Goal: Task Accomplishment & Management: Manage account settings

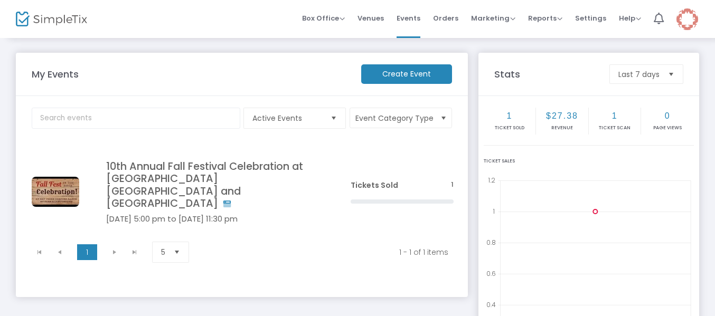
click at [682, 24] on img at bounding box center [687, 19] width 22 height 22
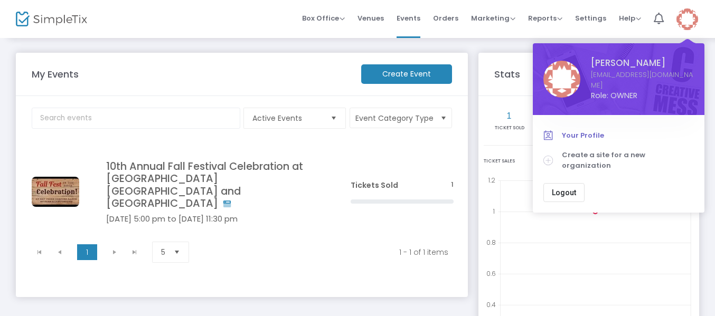
click at [581, 131] on span "Your Profile" at bounding box center [628, 135] width 132 height 11
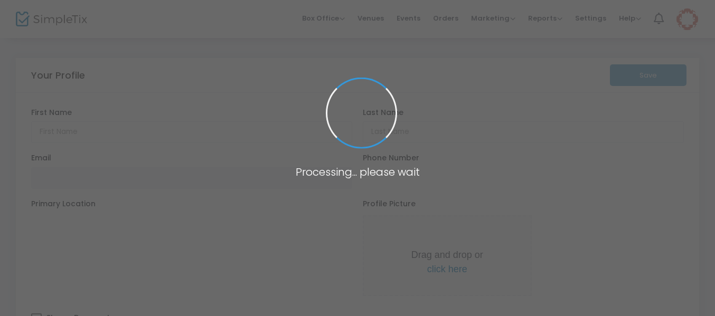
type input "[PERSON_NAME]"
type input "[EMAIL_ADDRESS][DOMAIN_NAME]"
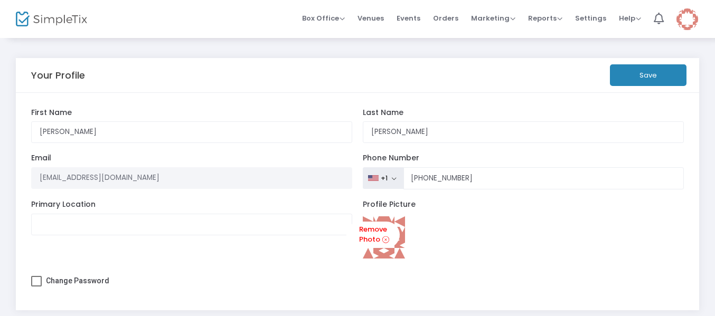
scroll to position [56, 0]
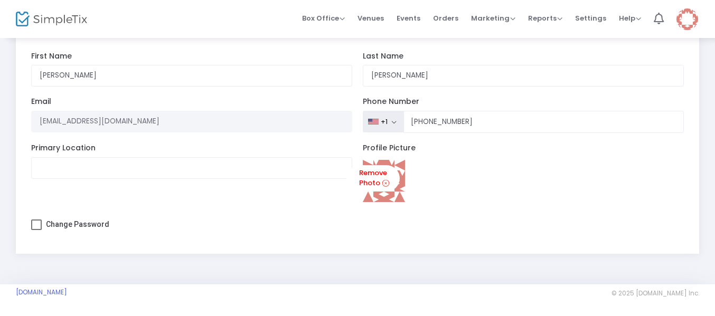
click at [34, 226] on span at bounding box center [36, 225] width 11 height 11
click at [36, 230] on input "Change Password" at bounding box center [36, 230] width 1 height 1
checkbox input "true"
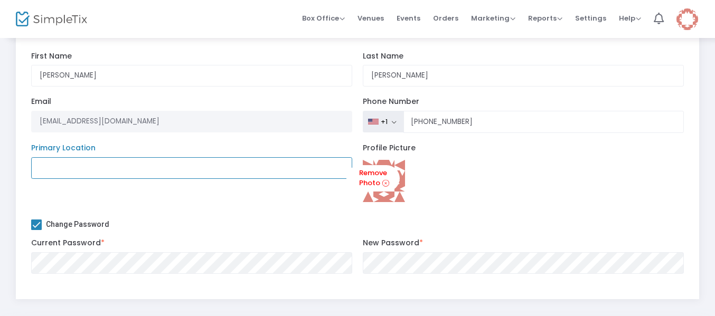
type input "[EMAIL_ADDRESS][DOMAIN_NAME]"
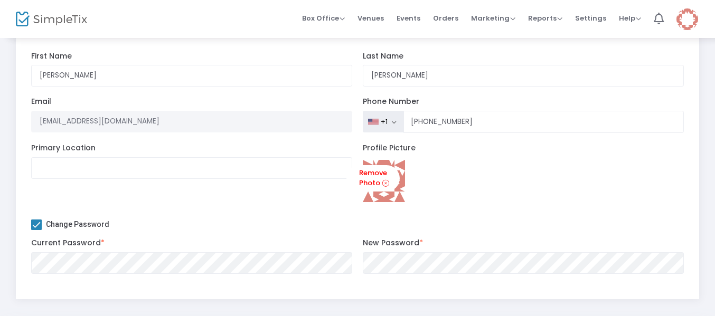
scroll to position [102, 0]
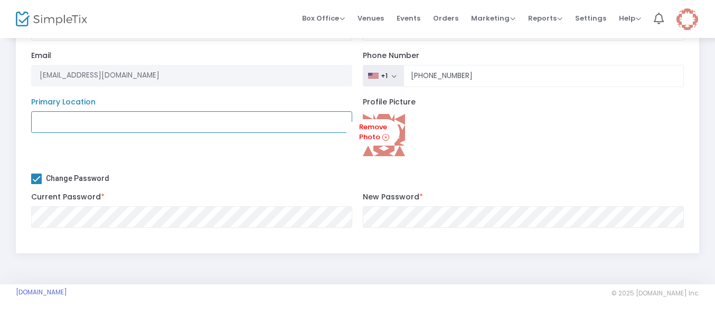
type input "[EMAIL_ADDRESS][DOMAIN_NAME]"
click at [407, 18] on span "Events" at bounding box center [408, 18] width 24 height 27
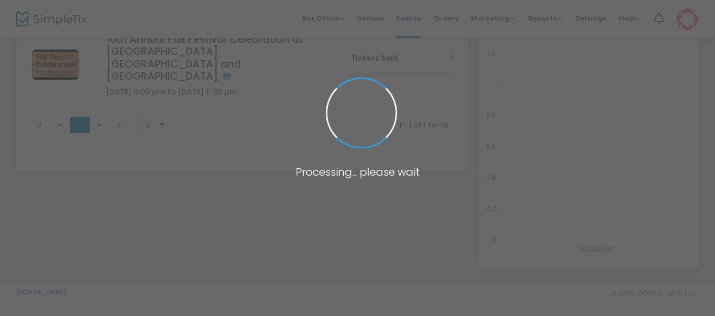
scroll to position [127, 0]
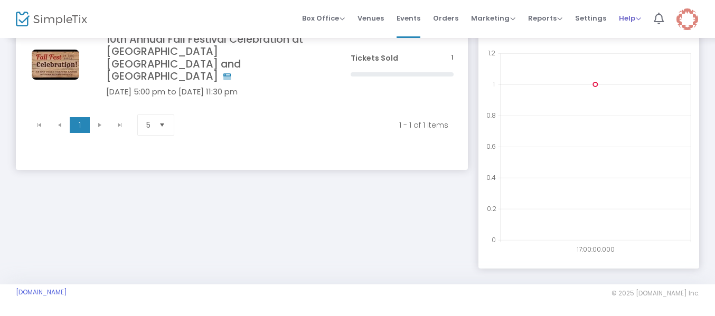
click at [627, 21] on span "Help" at bounding box center [630, 18] width 22 height 10
click at [638, 55] on li "Contact Support" at bounding box center [658, 56] width 78 height 21
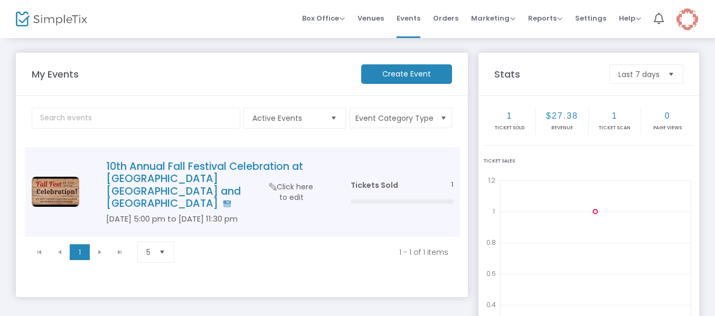
click at [212, 180] on h4 "10th Annual Fall Festival Celebration at [GEOGRAPHIC_DATA] [GEOGRAPHIC_DATA] an…" at bounding box center [212, 185] width 213 height 50
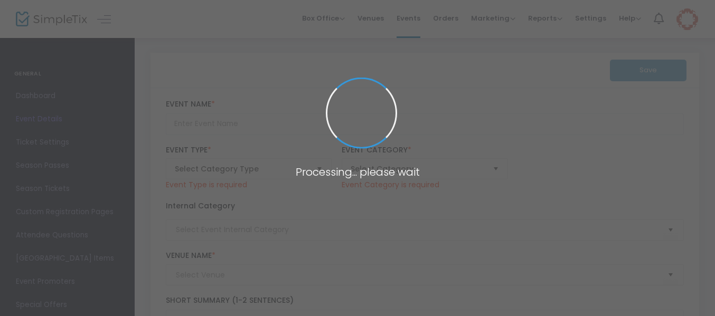
type input "10th Annual Fall Festival Celebration at [GEOGRAPHIC_DATA] [GEOGRAPHIC_DATA] an…"
type textarea "10th Annual Fall Festival Celebration at [GEOGRAPHIC_DATA] [GEOGRAPHIC_DATA] an…"
type input "[EMAIL_ADDRESS][DOMAIN_NAME]"
type input "Buy Tickets"
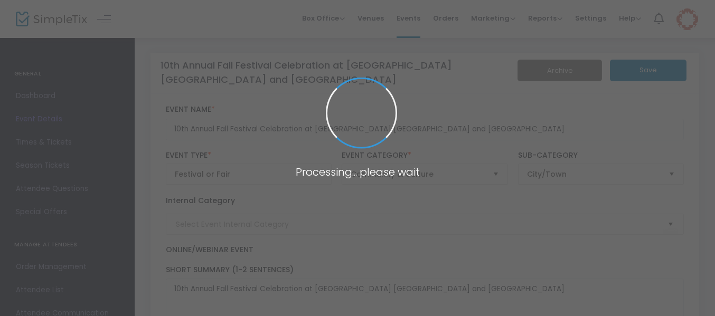
type input "HC Fall Fest 2025"
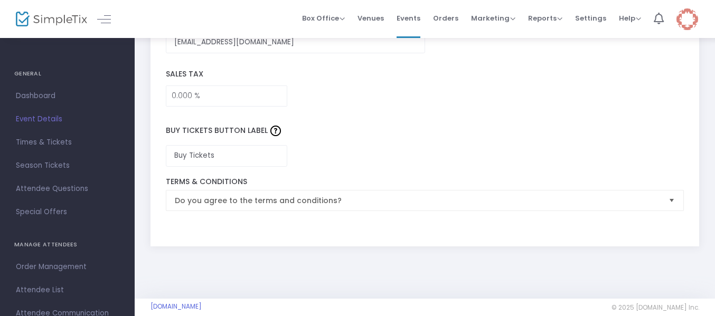
scroll to position [1594, 0]
click at [58, 144] on span "Times & Tickets" at bounding box center [67, 143] width 103 height 14
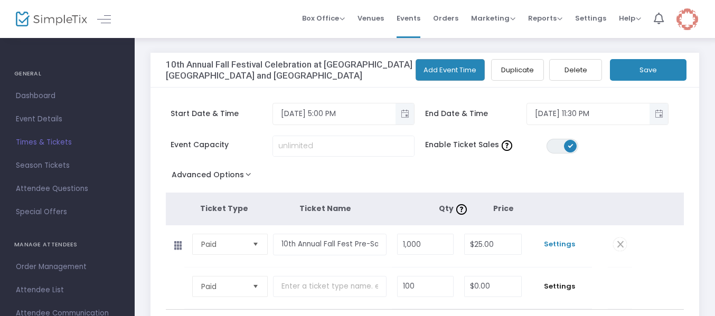
click at [559, 244] on span "Settings" at bounding box center [559, 244] width 54 height 11
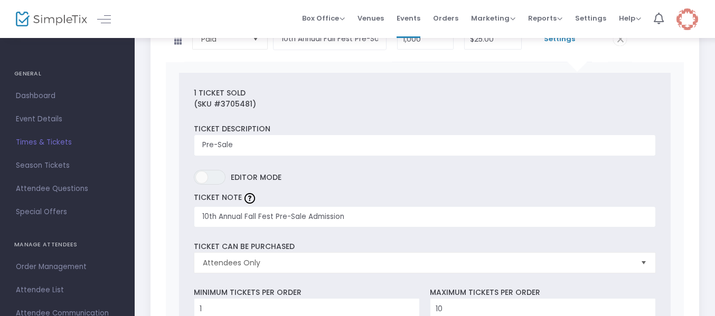
scroll to position [205, 0]
click at [212, 181] on span "ON OFF" at bounding box center [210, 178] width 32 height 15
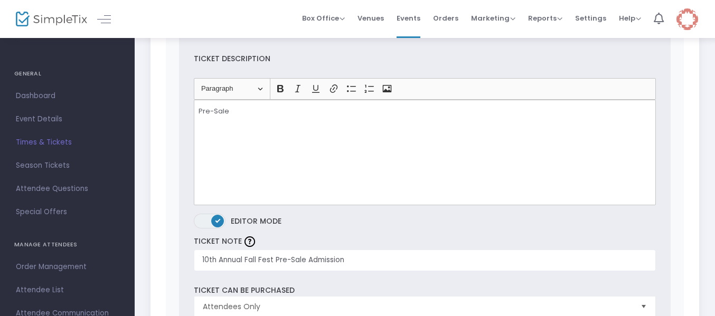
scroll to position [276, 0]
click at [215, 219] on span at bounding box center [217, 221] width 13 height 13
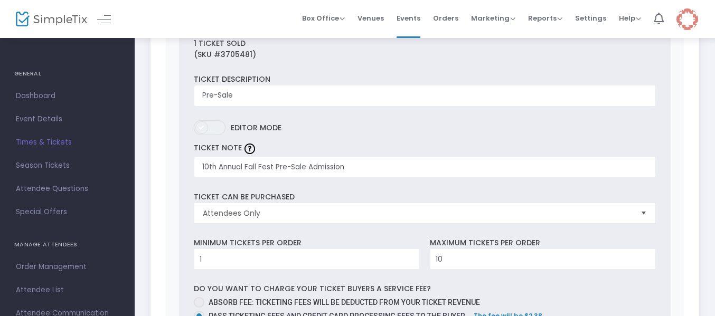
scroll to position [252, 0]
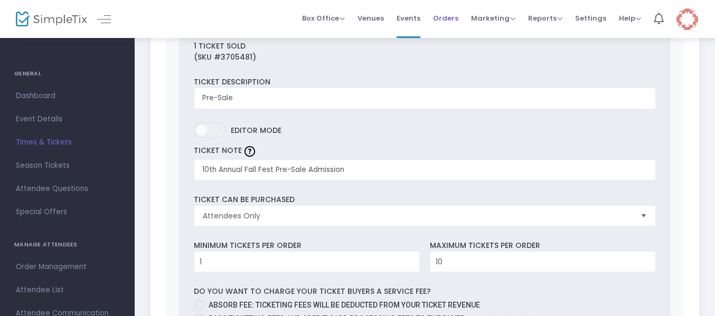
click at [451, 17] on span "Orders" at bounding box center [445, 18] width 25 height 27
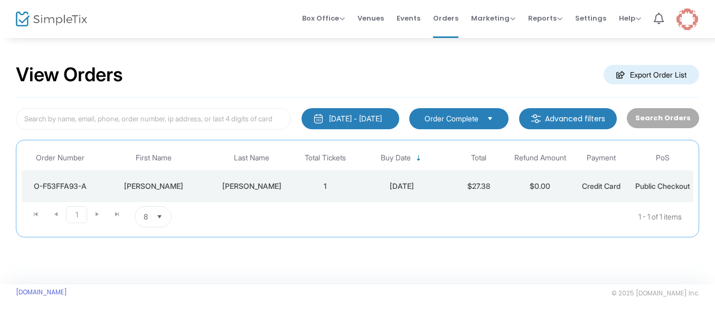
click at [516, 191] on td "$0.00" at bounding box center [539, 187] width 61 height 32
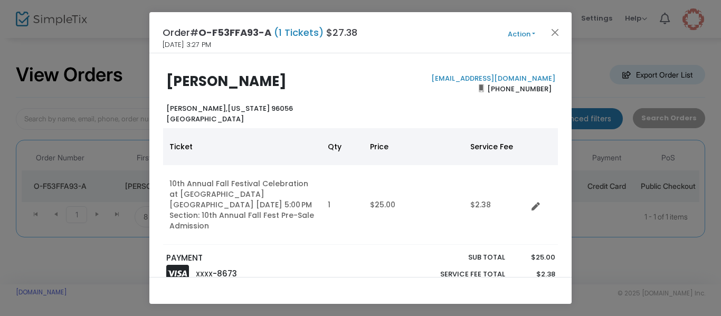
click at [530, 36] on button "Action" at bounding box center [521, 35] width 63 height 12
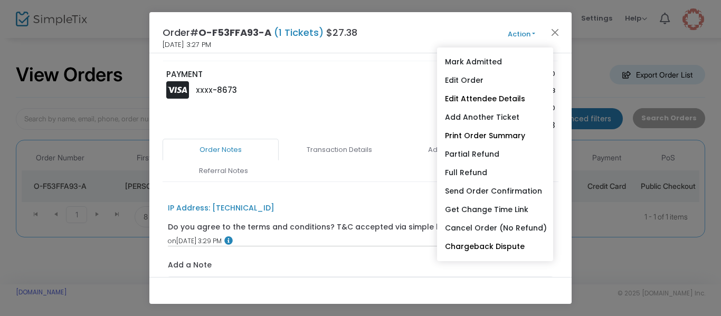
scroll to position [184, 0]
click at [345, 110] on div "PAYMENT XXXX -8673" at bounding box center [261, 103] width 200 height 70
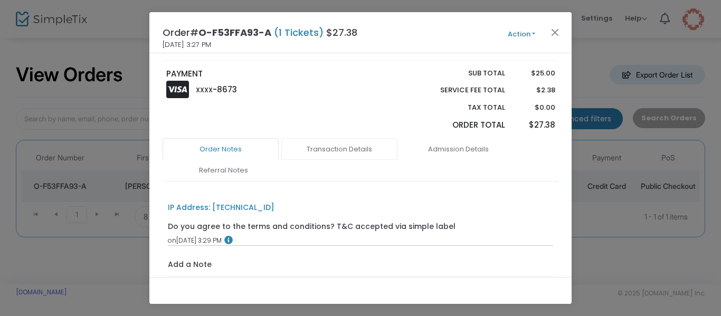
click at [343, 155] on link "Transaction Details" at bounding box center [339, 149] width 116 height 22
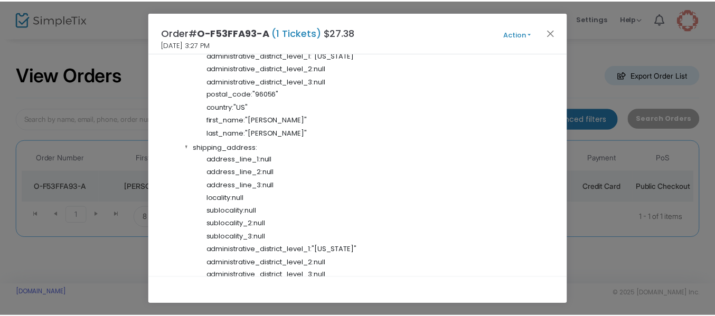
scroll to position [1669, 0]
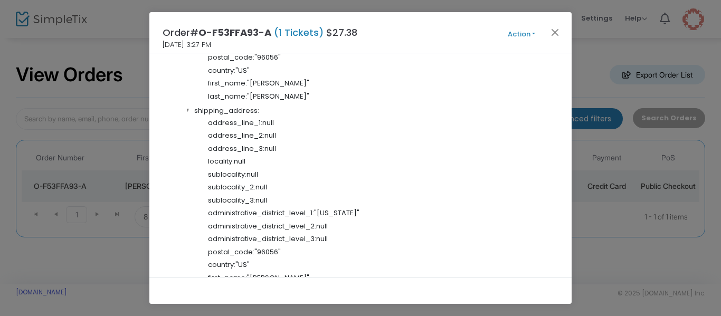
click at [517, 31] on button "Action" at bounding box center [521, 35] width 63 height 12
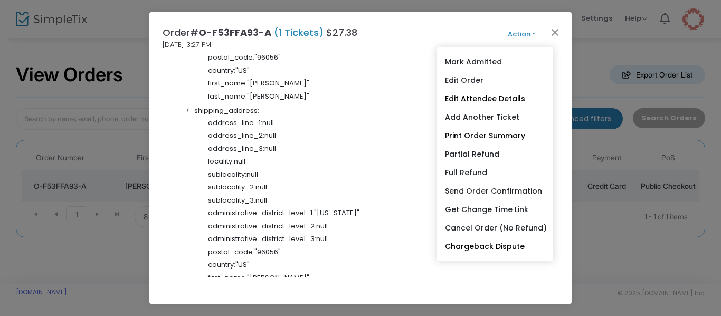
click at [586, 71] on ngb-modal-window "Order# O-F53FFA93-A (1 Tickets) $27.38 [DATE] 3:27 PM Action Mark Admitted Edit…" at bounding box center [360, 158] width 721 height 316
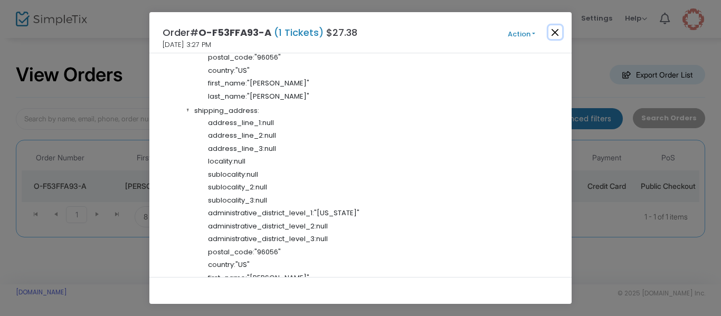
click at [554, 34] on button "Close" at bounding box center [556, 32] width 14 height 14
